Goal: Transaction & Acquisition: Obtain resource

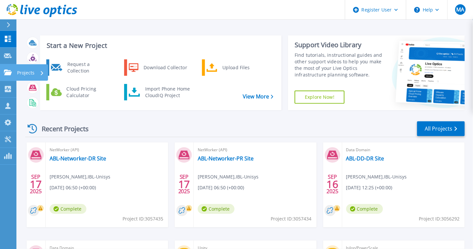
click at [35, 68] on div "Projects" at bounding box center [30, 72] width 27 height 17
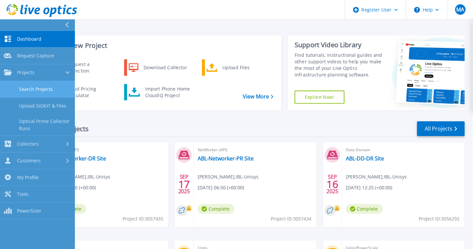
click at [37, 85] on link "Search Projects" at bounding box center [37, 89] width 75 height 17
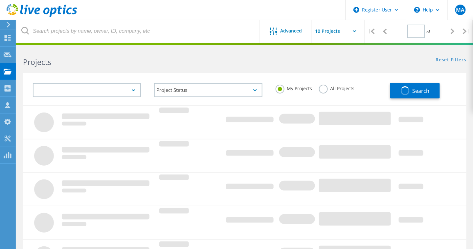
type input "1"
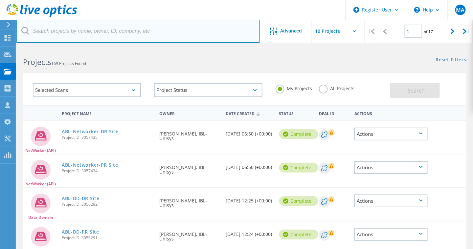
click at [190, 28] on input "text" at bounding box center [137, 31] width 243 height 23
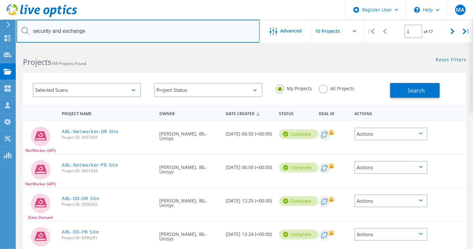
type input "security and exchange"
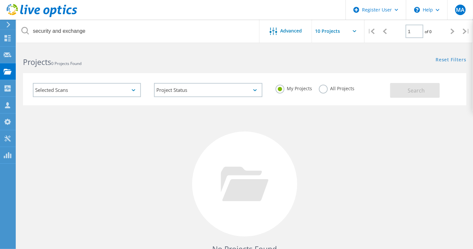
click at [325, 89] on label "All Projects" at bounding box center [337, 88] width 36 height 6
click at [0, 0] on input "All Projects" at bounding box center [0, 0] width 0 height 0
click at [405, 96] on button "Search" at bounding box center [415, 90] width 50 height 15
click at [290, 31] on span "Advanced" at bounding box center [292, 31] width 22 height 5
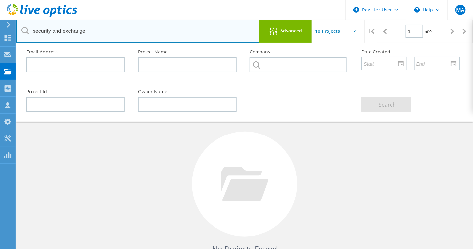
click at [183, 27] on input "security and exchange" at bounding box center [137, 31] width 243 height 23
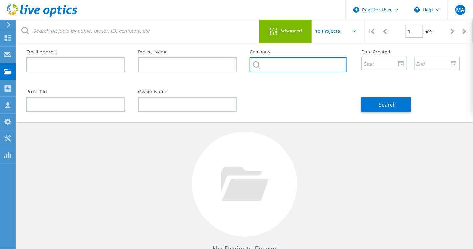
click at [298, 70] on input "text" at bounding box center [298, 64] width 97 height 15
paste input "security and exchange"
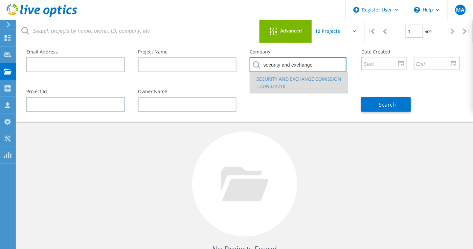
type input "security and exchange"
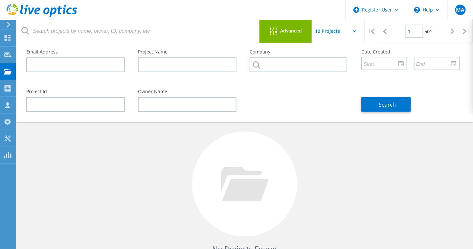
click at [335, 108] on div "Project Id Owner Name Search" at bounding box center [243, 101] width 447 height 36
click at [313, 67] on input "text" at bounding box center [298, 64] width 97 height 15
paste input "security and exchange"
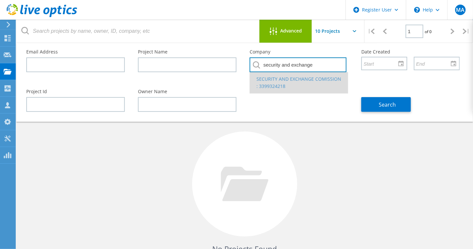
type input "security and exchange"
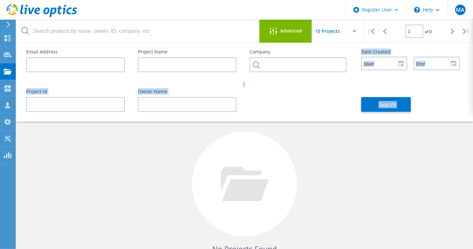
click at [125, 0] on html "Register User \n Help Explore Helpful Articles Contact Support MA Dell User Muh…" at bounding box center [236, 151] width 473 height 303
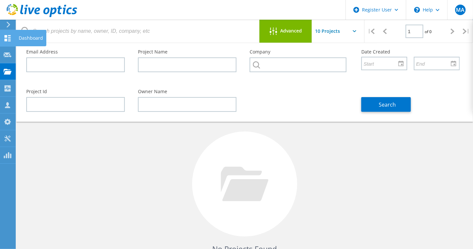
click at [5, 38] on use at bounding box center [8, 38] width 6 height 6
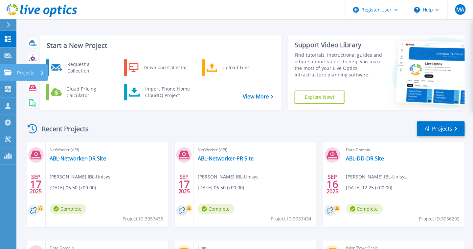
click at [6, 68] on link "Projects Projects" at bounding box center [8, 72] width 16 height 17
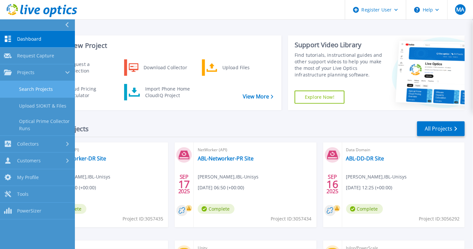
click at [37, 90] on link "Search Projects" at bounding box center [37, 89] width 75 height 17
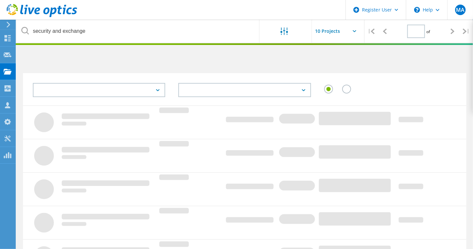
type input "1"
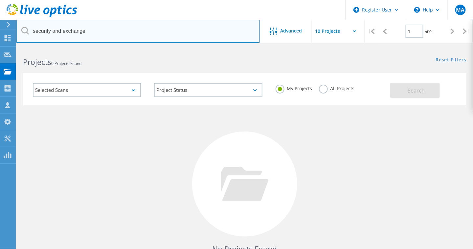
click at [87, 36] on input "security and exchange" at bounding box center [137, 31] width 243 height 23
type input "security and exchange"
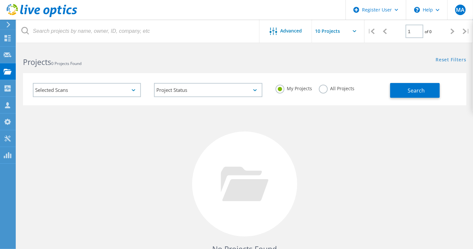
click at [320, 87] on label "All Projects" at bounding box center [337, 88] width 36 height 6
click at [0, 0] on input "All Projects" at bounding box center [0, 0] width 0 height 0
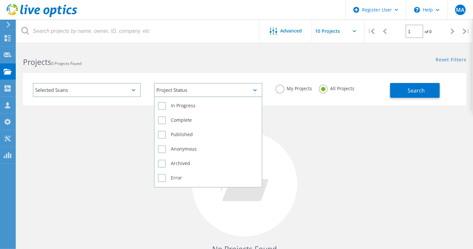
click at [170, 96] on div "Project Status" at bounding box center [208, 90] width 108 height 14
click at [161, 119] on label "Complete" at bounding box center [208, 121] width 100 height 8
click at [0, 0] on input "Complete" at bounding box center [0, 0] width 0 height 0
click at [162, 122] on label "Complete" at bounding box center [208, 121] width 100 height 8
click at [0, 0] on input "Complete" at bounding box center [0, 0] width 0 height 0
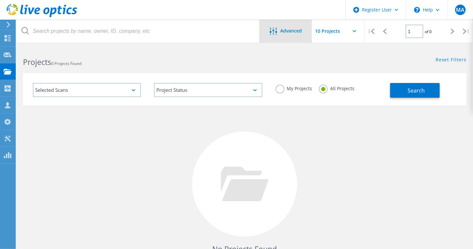
click at [282, 31] on span "Advanced" at bounding box center [292, 31] width 22 height 5
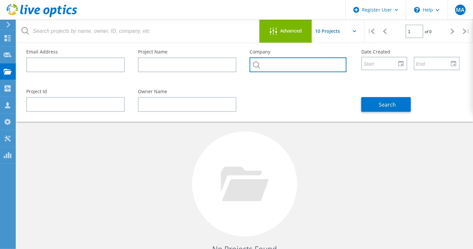
click at [297, 69] on input "text" at bounding box center [298, 64] width 97 height 15
paste input "security and exchange"
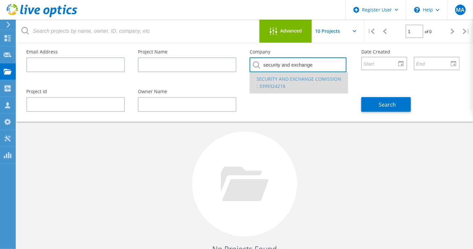
type input "security and exchange"
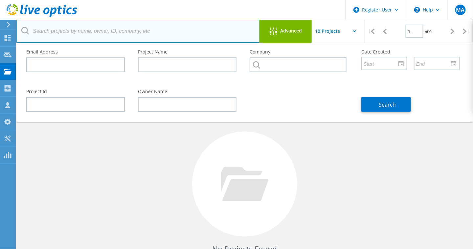
click at [130, 28] on input "text" at bounding box center [137, 31] width 243 height 23
paste input "DE409222369793"
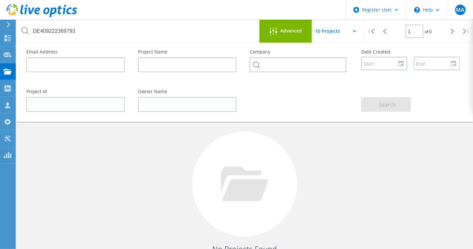
click at [317, 139] on div "No Projects Found Try refining your search." at bounding box center [245, 190] width 444 height 170
click at [302, 29] on span "Advanced" at bounding box center [292, 31] width 22 height 5
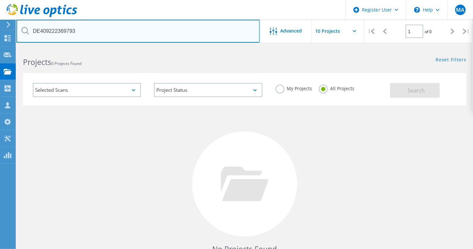
click at [238, 30] on input "DE409222369793" at bounding box center [137, 31] width 243 height 23
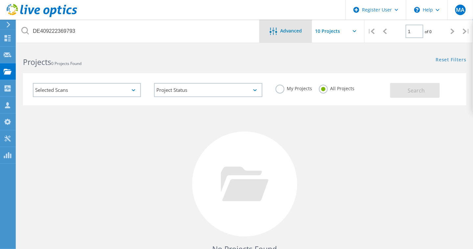
click at [297, 29] on span "Advanced" at bounding box center [292, 31] width 22 height 5
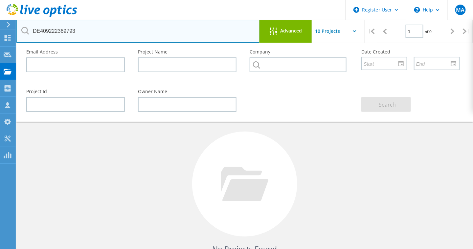
click at [196, 33] on input "DE409222369793" at bounding box center [137, 31] width 243 height 23
type input "D"
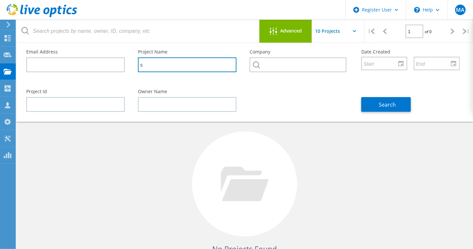
click at [190, 67] on input "s" at bounding box center [187, 64] width 99 height 15
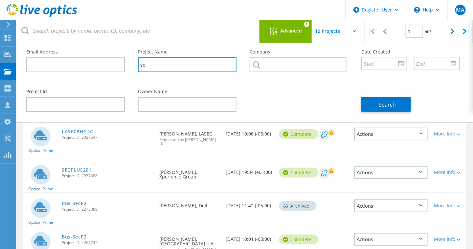
type input "s"
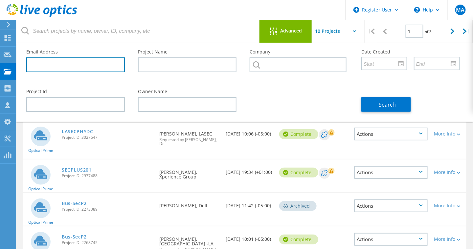
click at [66, 64] on input "text" at bounding box center [75, 64] width 99 height 15
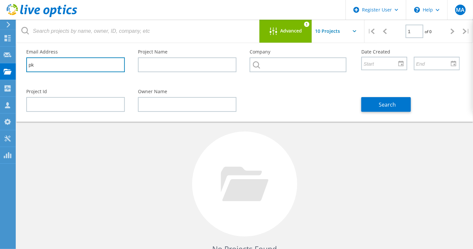
type input "k"
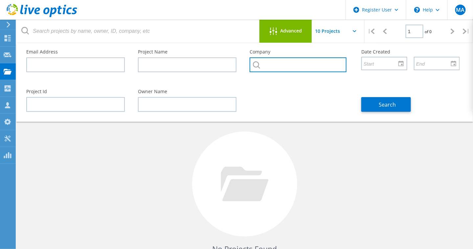
click at [265, 62] on input "text" at bounding box center [298, 64] width 97 height 15
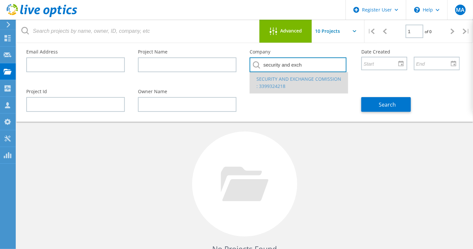
type input "security and exch"
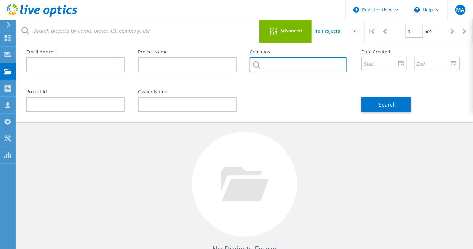
click at [274, 61] on input "text" at bounding box center [298, 64] width 97 height 15
type input "secp"
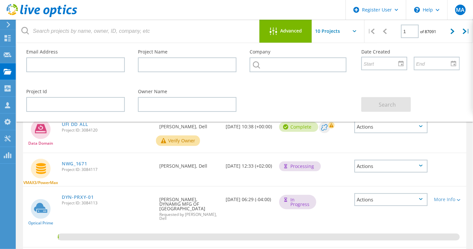
scroll to position [8, 0]
click at [284, 31] on span "Advanced" at bounding box center [292, 31] width 22 height 5
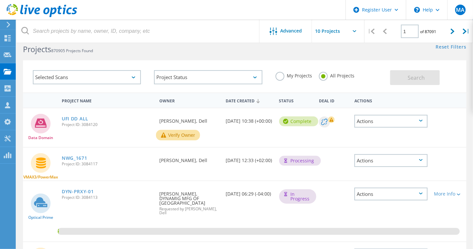
scroll to position [0, 0]
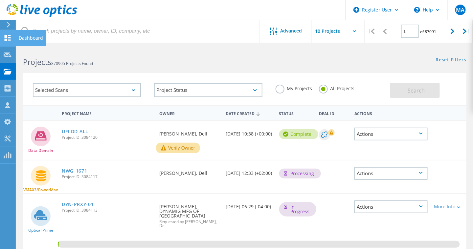
click at [5, 36] on use at bounding box center [8, 38] width 6 height 6
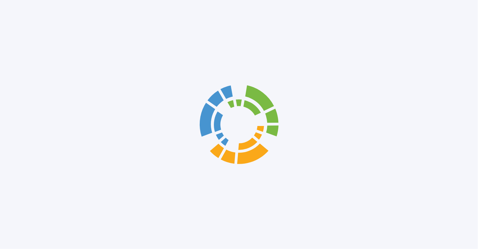
click at [9, 55] on div at bounding box center [239, 124] width 478 height 249
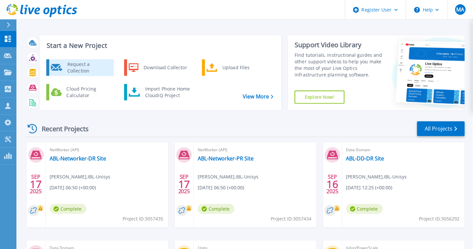
click at [96, 71] on div "Request a Collection" at bounding box center [88, 67] width 48 height 13
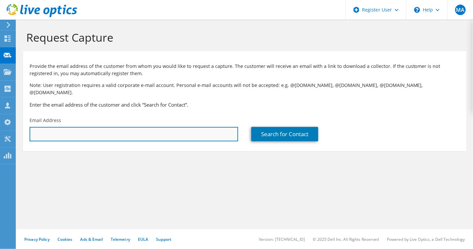
click at [111, 127] on input "text" at bounding box center [134, 134] width 209 height 14
paste input "[PERSON_NAME] [PERSON_NAME] <[PERSON_NAME][EMAIL_ADDRESS][PERSON_NAME][DOMAIN_N…"
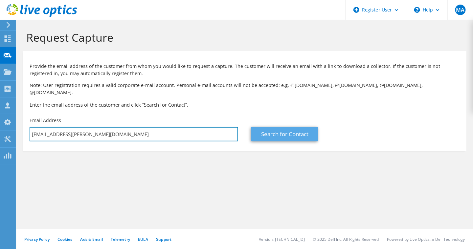
type input "hassam.uddin@hbl.com"
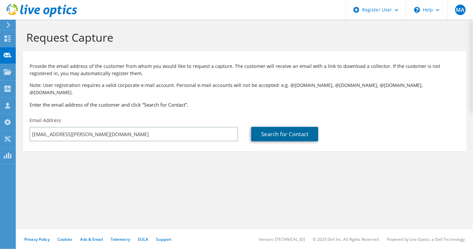
click at [263, 133] on link "Search for Contact" at bounding box center [284, 134] width 67 height 14
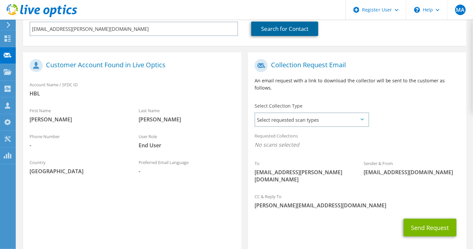
scroll to position [117, 0]
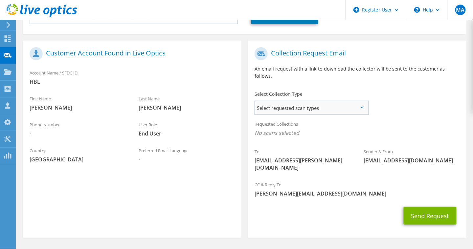
click at [305, 102] on span "Select requested scan types" at bounding box center [311, 108] width 113 height 13
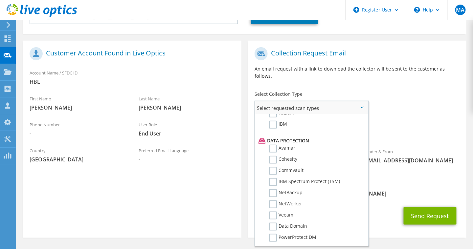
scroll to position [284, 0]
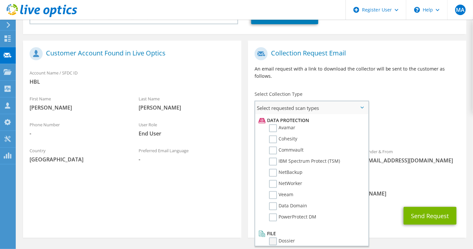
click at [273, 238] on label "Dossier" at bounding box center [282, 242] width 26 height 8
click at [0, 0] on input "Dossier" at bounding box center [0, 0] width 0 height 0
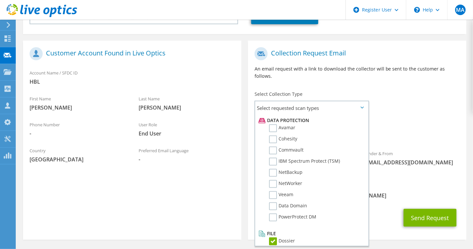
click at [192, 207] on section "Customer Account Found in Live Optics Account Name / SFDC ID HBL First Name Sha…" at bounding box center [132, 140] width 218 height 199
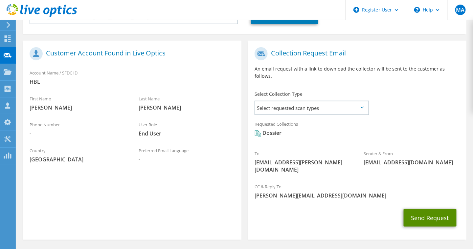
click at [430, 209] on button "Send Request" at bounding box center [430, 218] width 53 height 18
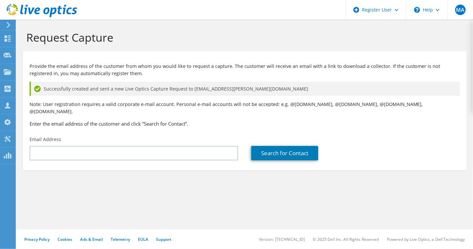
click at [322, 191] on section "Request Capture Provide the email address of the customer from whom you would l…" at bounding box center [244, 112] width 457 height 184
